Goal: Contribute content

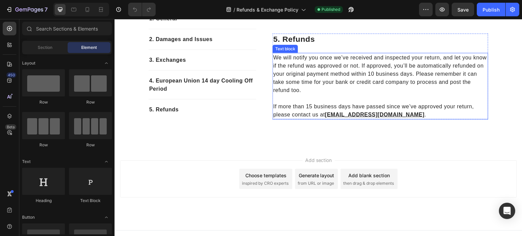
click at [403, 103] on p "If more than 15 business days have passed since we’ve approved your return, ple…" at bounding box center [380, 106] width 214 height 24
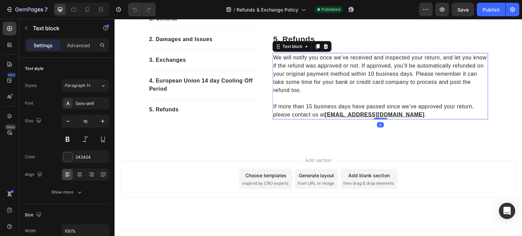
click at [402, 104] on p "If more than 15 business days have passed since we’ve approved your return, ple…" at bounding box center [380, 106] width 214 height 24
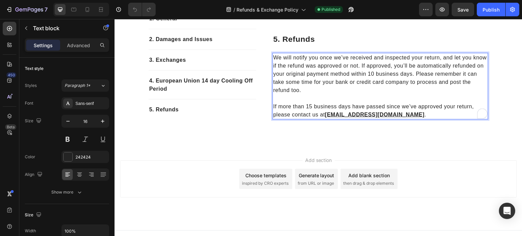
click at [325, 112] on u "[EMAIL_ADDRESS][DOMAIN_NAME]" at bounding box center [375, 115] width 100 height 6
click at [401, 106] on p "If more than 15 business days have passed since we’ve approved your return, ple…" at bounding box center [380, 106] width 214 height 24
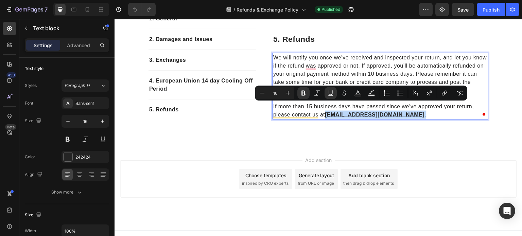
copy p "[EMAIL_ADDRESS][DOMAIN_NAME] ."
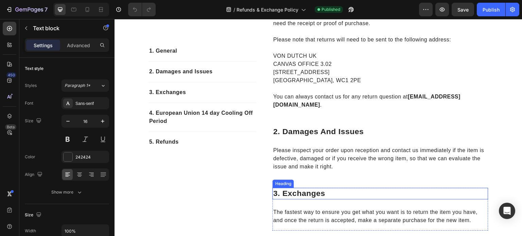
scroll to position [146, 0]
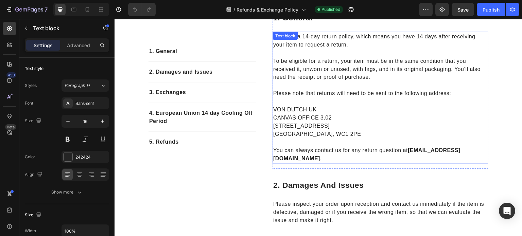
click at [421, 150] on strong "[EMAIL_ADDRESS][DOMAIN_NAME]" at bounding box center [366, 154] width 187 height 14
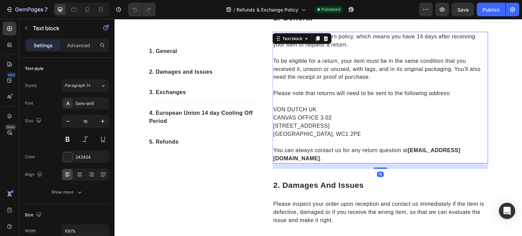
click at [406, 148] on p "[GEOGRAPHIC_DATA], WC1 2PE You can always contact us for any return question at…" at bounding box center [380, 146] width 214 height 33
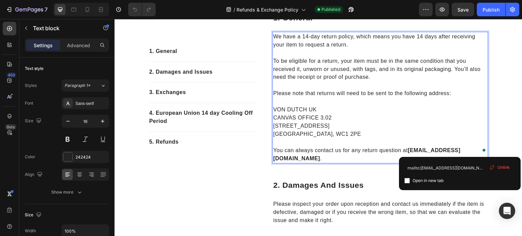
click at [460, 150] on strong "[EMAIL_ADDRESS][DOMAIN_NAME]" at bounding box center [366, 154] width 187 height 14
click at [406, 150] on p "[GEOGRAPHIC_DATA], WC1 2PE You can always contact us for any return question at…" at bounding box center [380, 146] width 214 height 33
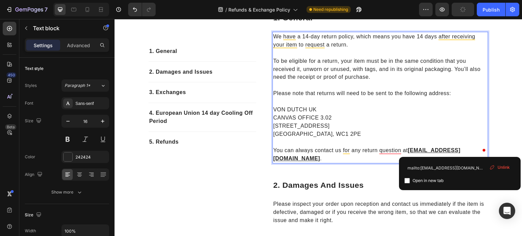
click at [312, 59] on p "We have a 14-day return policy, which means you have 14 days after receiving yo…" at bounding box center [380, 60] width 214 height 57
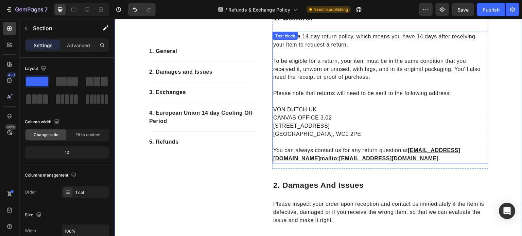
click at [398, 133] on p "[GEOGRAPHIC_DATA], WC1 2PE You can always contact us for any return question at…" at bounding box center [380, 146] width 214 height 33
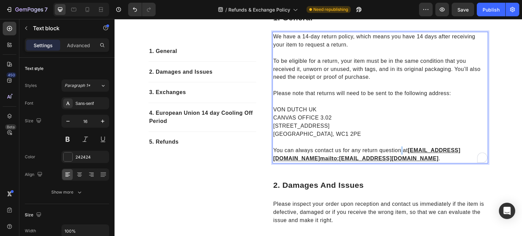
click at [428, 146] on p "[GEOGRAPHIC_DATA], WC1 2PE You can always contact us for any return question at…" at bounding box center [380, 146] width 214 height 33
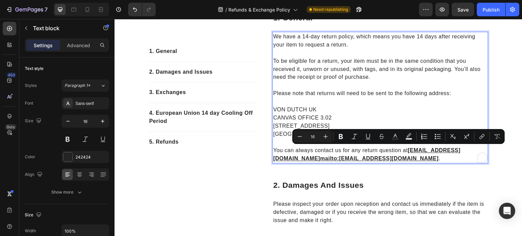
click at [454, 158] on p "[GEOGRAPHIC_DATA], WC1 2PE You can always contact us for any return question at…" at bounding box center [380, 146] width 214 height 33
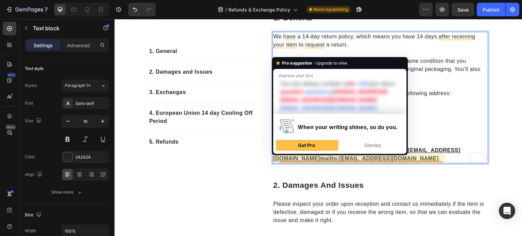
click at [278, 158] on u "[EMAIL_ADDRESS][DOMAIN_NAME]" at bounding box center [366, 154] width 187 height 14
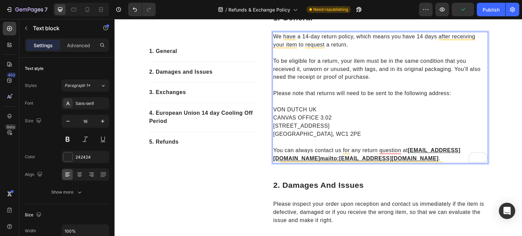
click at [442, 159] on p "[GEOGRAPHIC_DATA], WC1 2PE You can always contact us for any return question at…" at bounding box center [380, 146] width 214 height 33
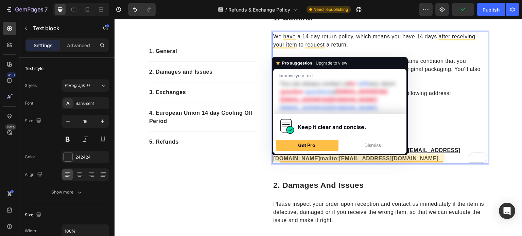
click at [278, 161] on u "[EMAIL_ADDRESS][DOMAIN_NAME]" at bounding box center [366, 154] width 187 height 14
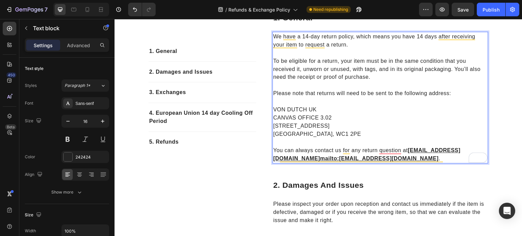
click at [380, 117] on p "CANVAS OFFICE 3.02" at bounding box center [380, 118] width 214 height 8
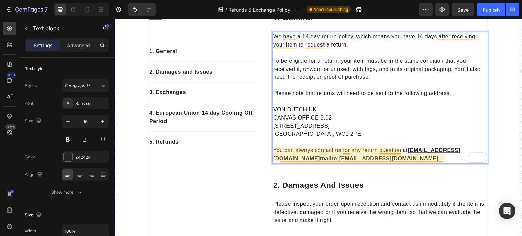
click at [363, 196] on div "2. damages and issues Heading Please inspect your order upon reception and cont…" at bounding box center [381, 205] width 216 height 51
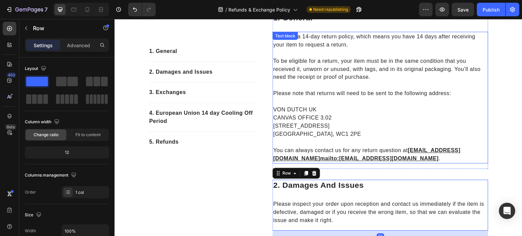
click at [380, 141] on p "[GEOGRAPHIC_DATA], WC1 2PE You can always contact us for any return question at…" at bounding box center [380, 146] width 214 height 33
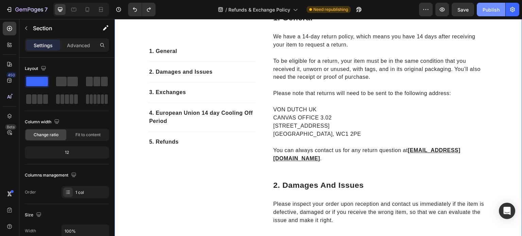
click at [488, 13] on div "Publish" at bounding box center [490, 9] width 17 height 7
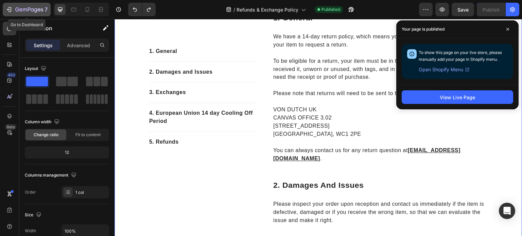
click at [10, 9] on icon "button" at bounding box center [9, 9] width 7 height 7
